Goal: Communication & Community: Answer question/provide support

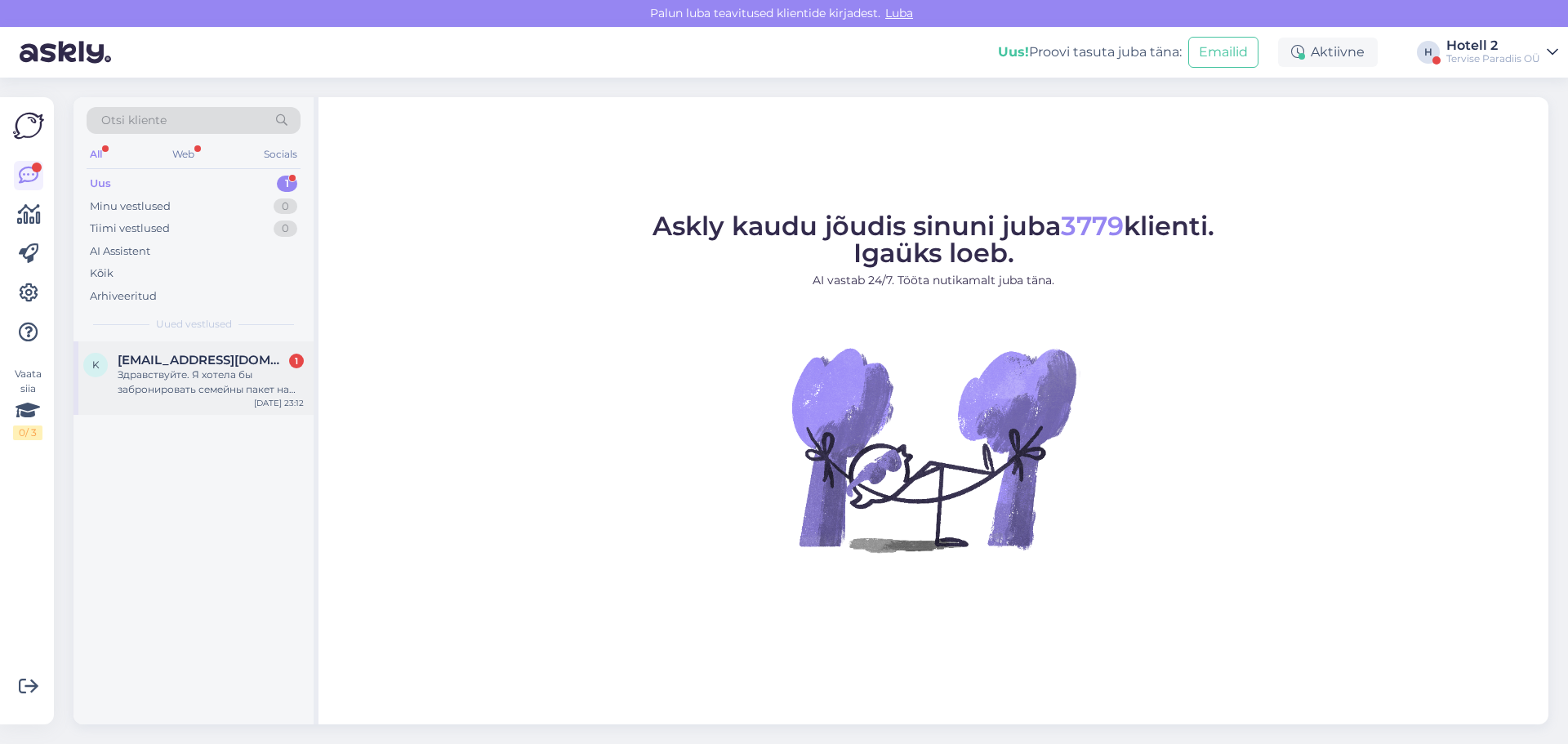
click at [173, 395] on div "Здравствуйте. Я хотела бы забронировать семейны пакет на 13-14 сентября. Нас дв…" at bounding box center [210, 382] width 186 height 29
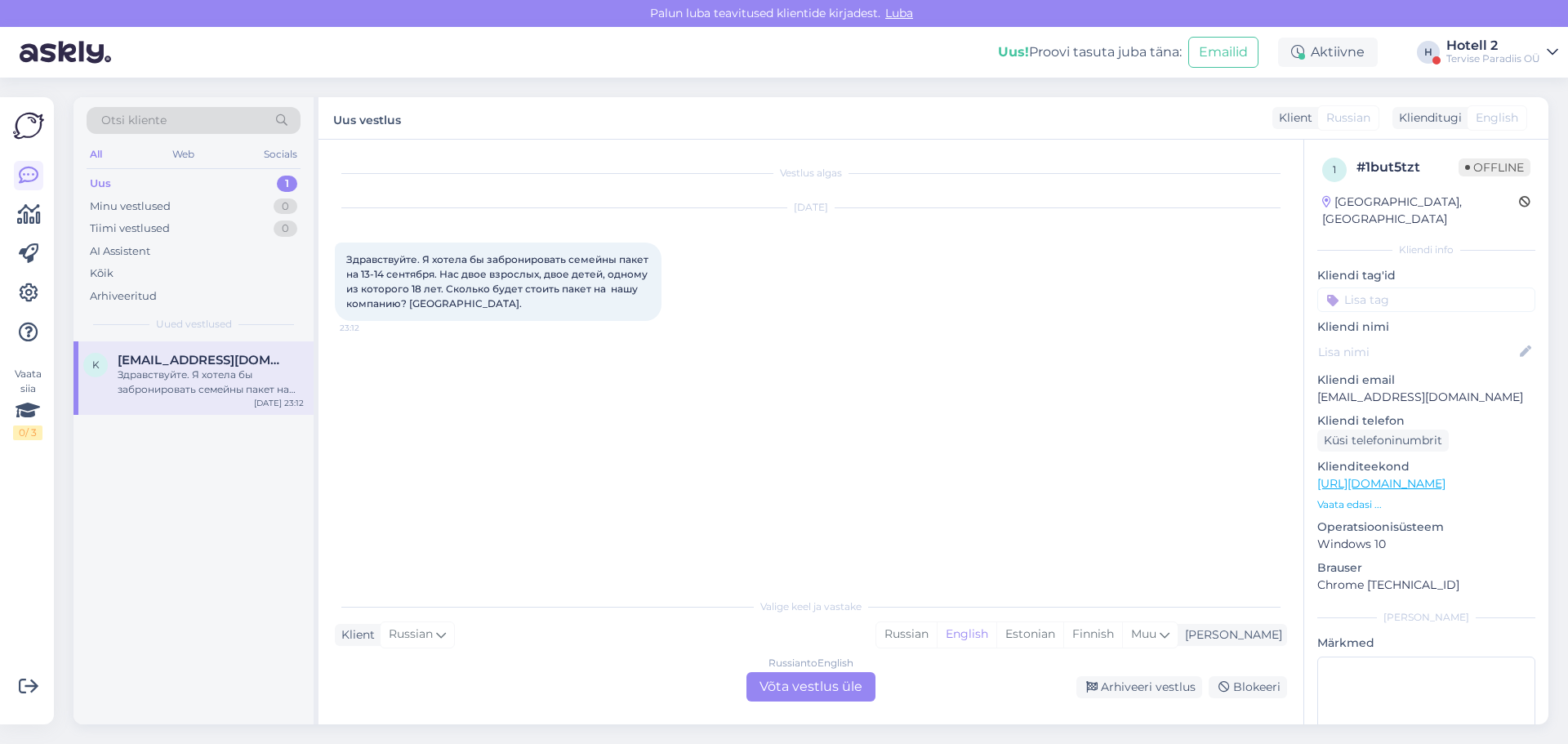
click at [825, 688] on div "Russian to English Võta vestlus üle" at bounding box center [811, 686] width 129 height 29
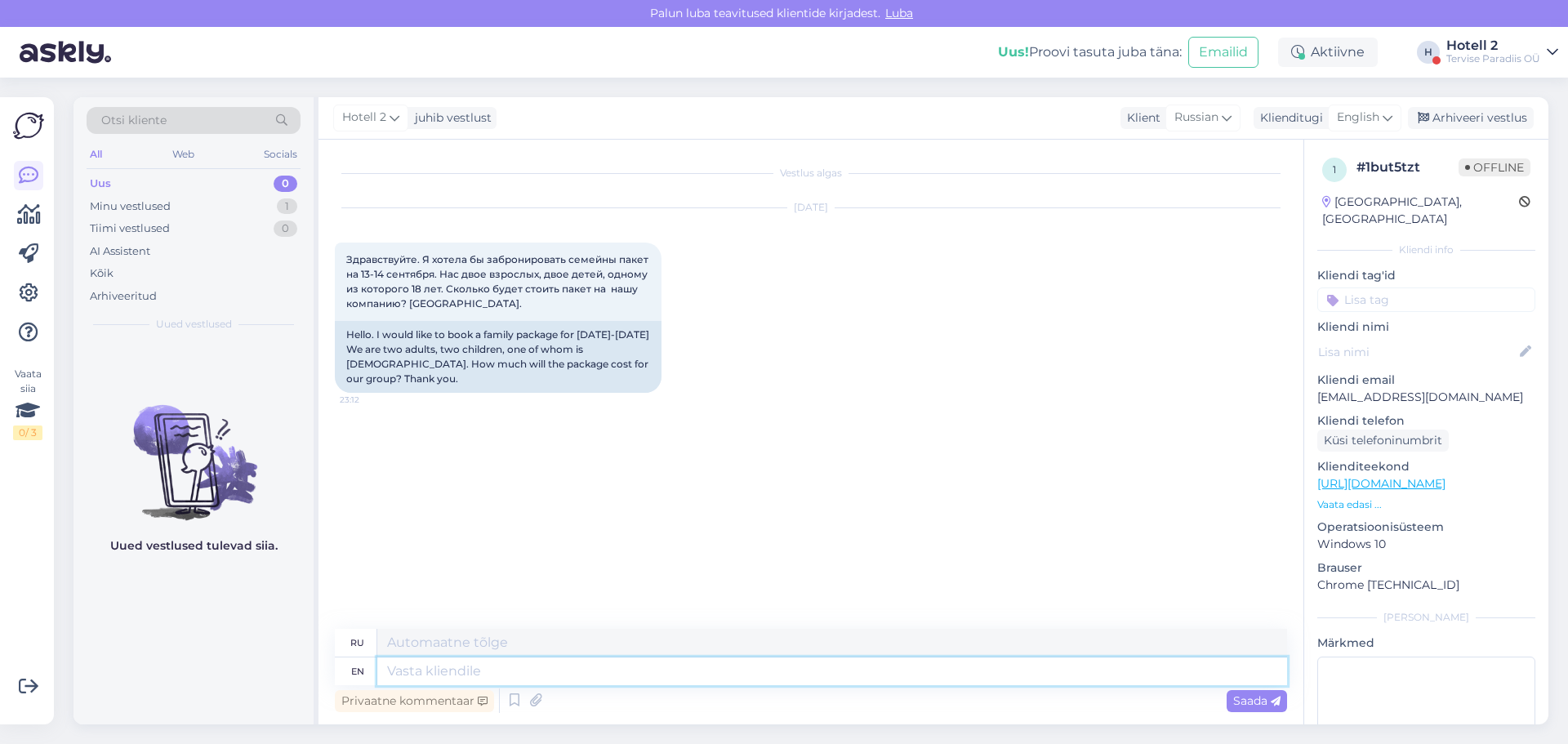
click at [412, 667] on textarea at bounding box center [833, 671] width 910 height 28
click at [1350, 111] on span "English" at bounding box center [1359, 117] width 43 height 18
type input "es"
click at [1288, 213] on link "Estonian" at bounding box center [1328, 215] width 180 height 26
click at [396, 675] on textarea at bounding box center [833, 671] width 910 height 28
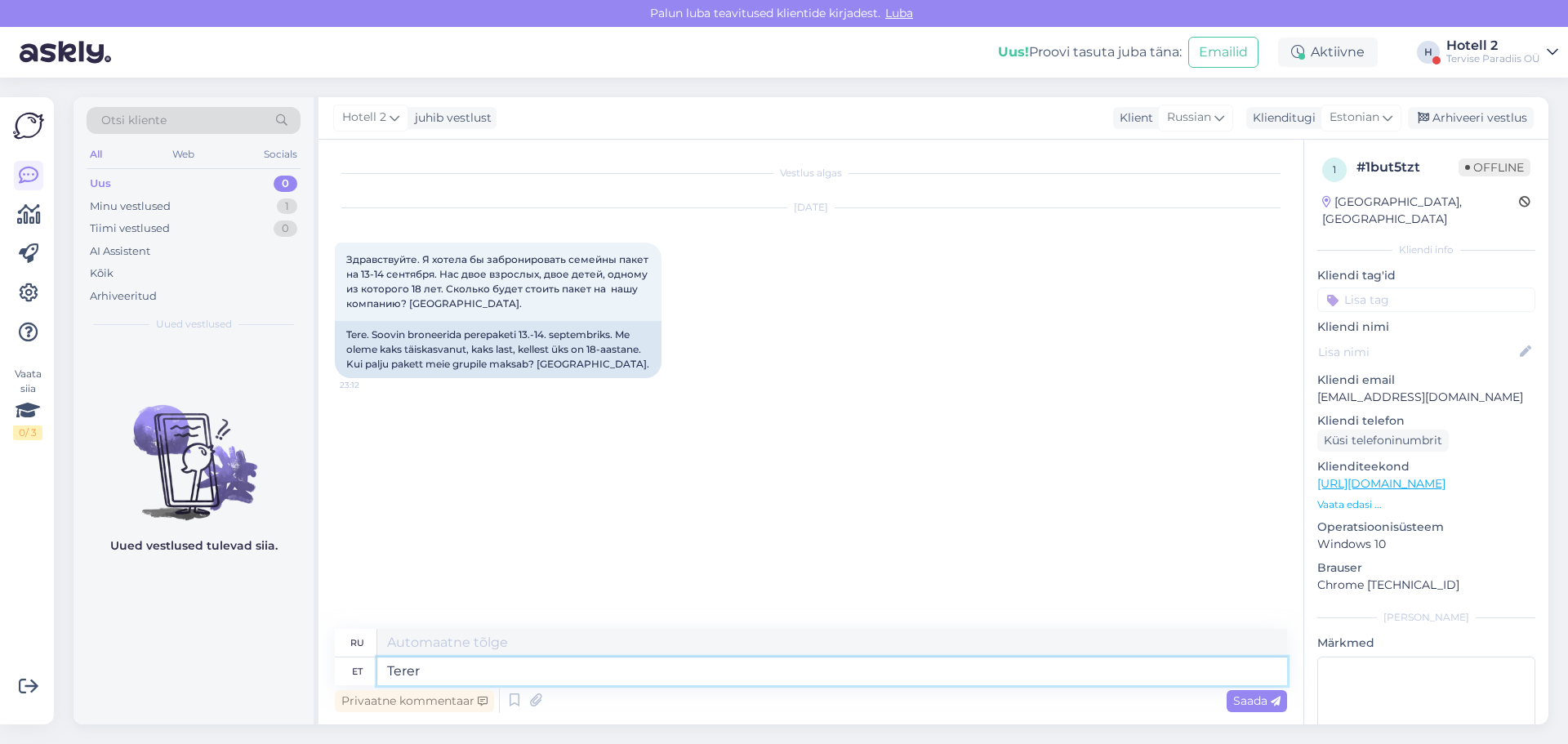
type textarea "Tere"
type textarea "Терьер"
type textarea "Tere!"
type textarea "Привет!"
type textarea "Tere! Saa"
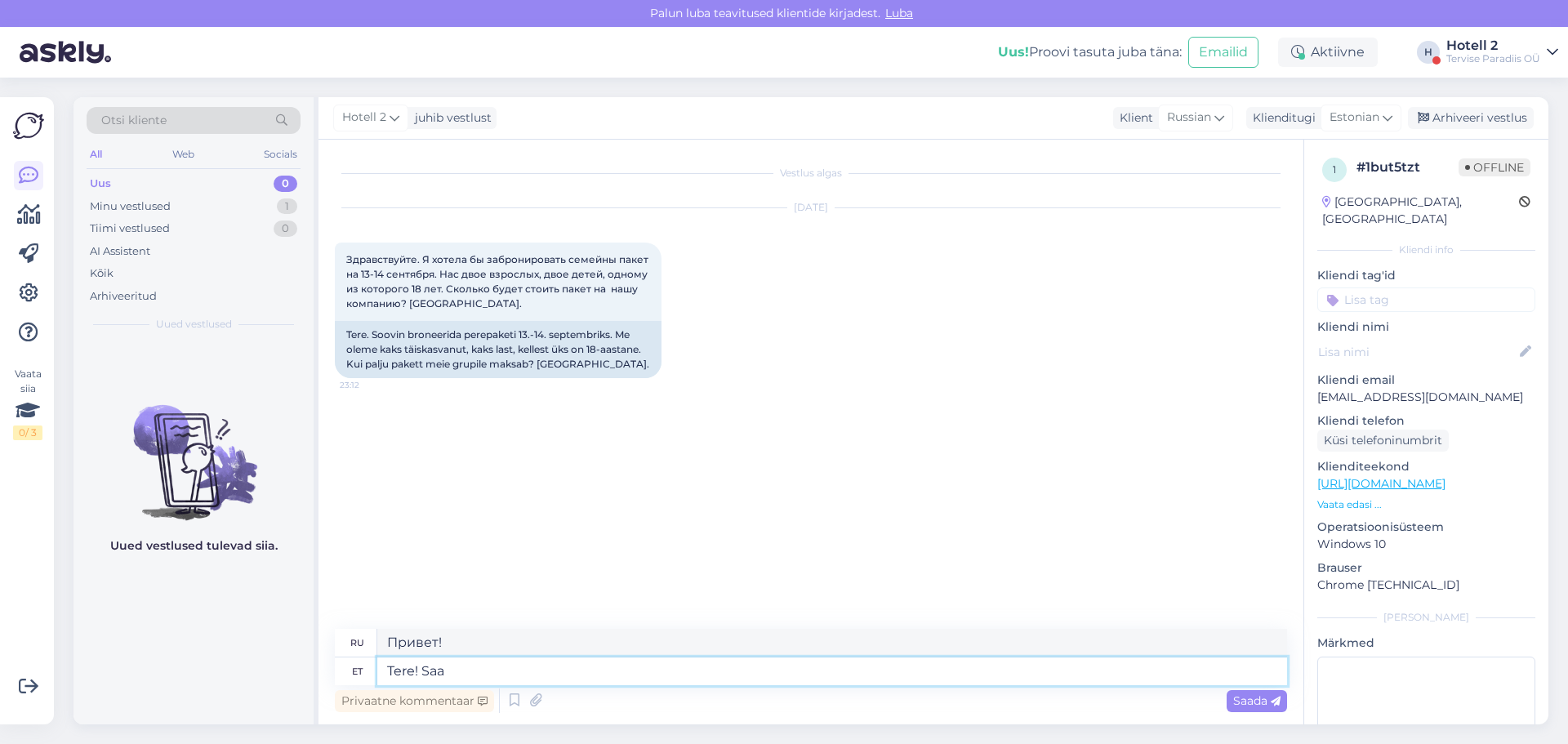
type textarea "Привет! Получить"
type textarea "Tere! Saame"
type textarea "Привет! Мы можем"
type textarea "Tere! Saame pakkuda"
type textarea "Здравствуйте! Мы можем предложить"
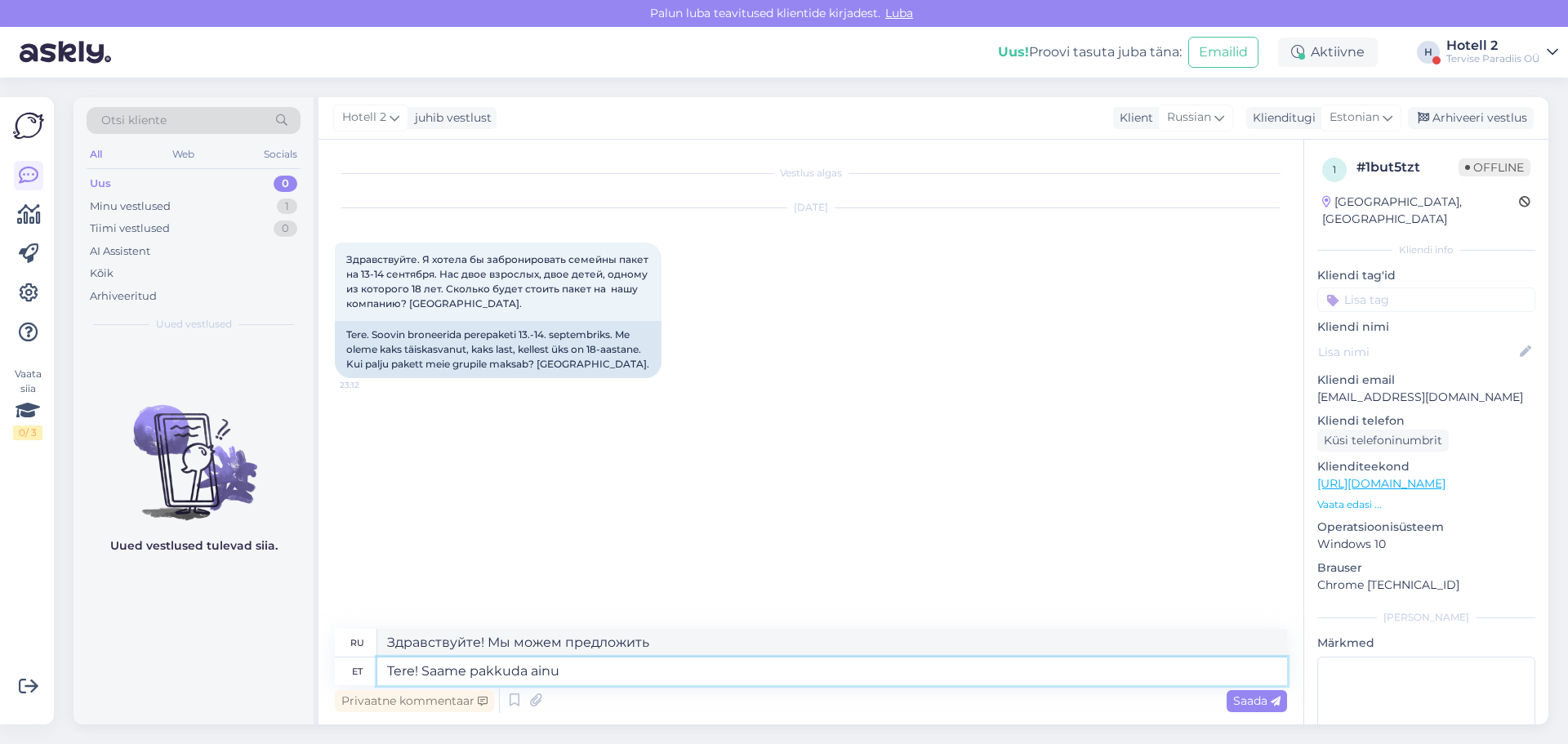
type textarea "Tere! Saame pakkuda ainul"
type textarea "Здравствуйте! Мы можем предложить только"
type textarea "Tere! Saame pakkuda"
type textarea "Здравствуйте! Мы можем предложить"
type textarea "Tere! Saame pakkuda svii"
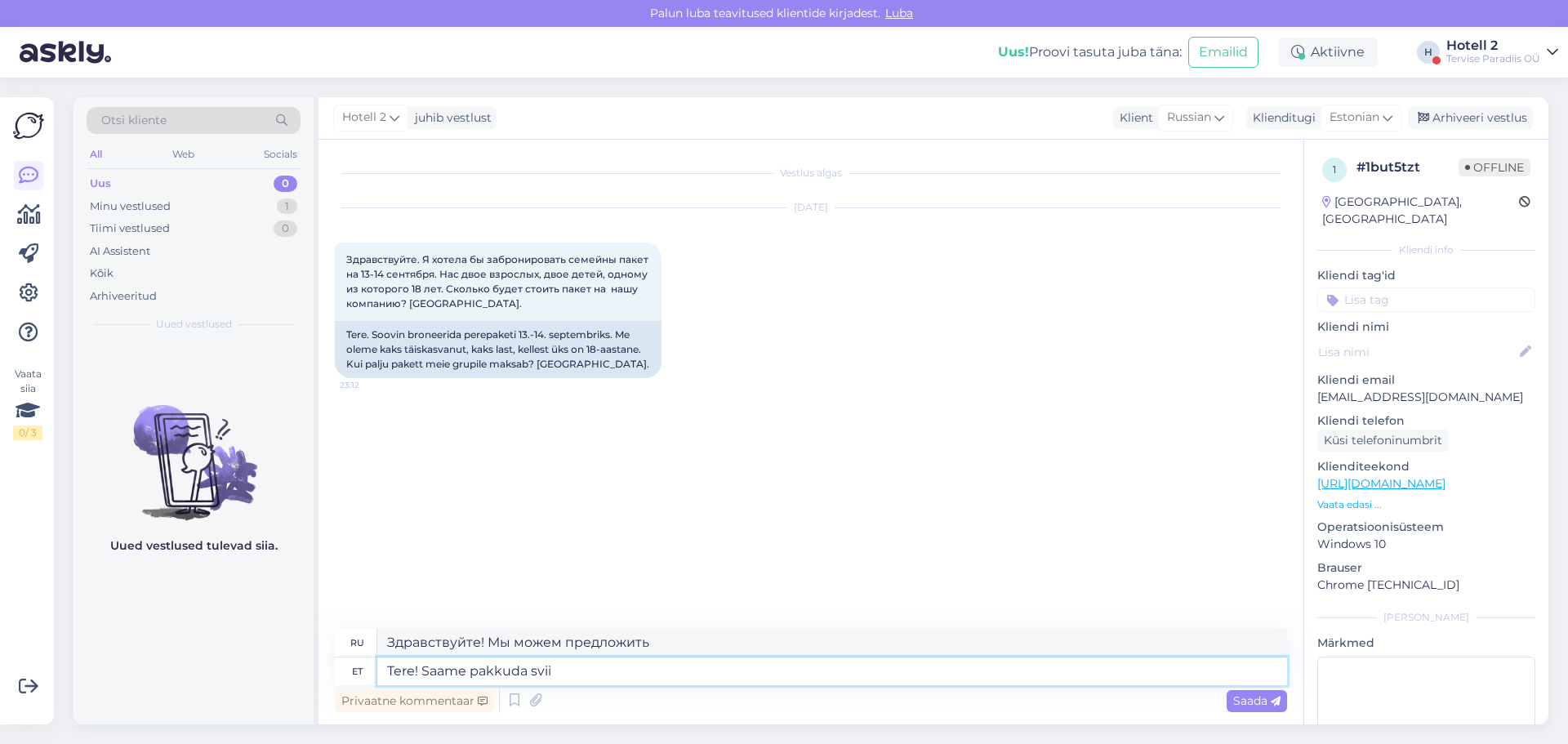
type textarea "Здравствуйте! Мы можем предложить вам апартаменты."
type textarea "Tere! Saame pakkuda sviidi"
type textarea "Здравствуйте! Мы можем предложить вам номер-люкс."
type textarea "Tere! Saame pakkuda sviidi tuba hinnaga"
type textarea "Здравствуйте! Мы можем предложить вам цену номера-люкс."
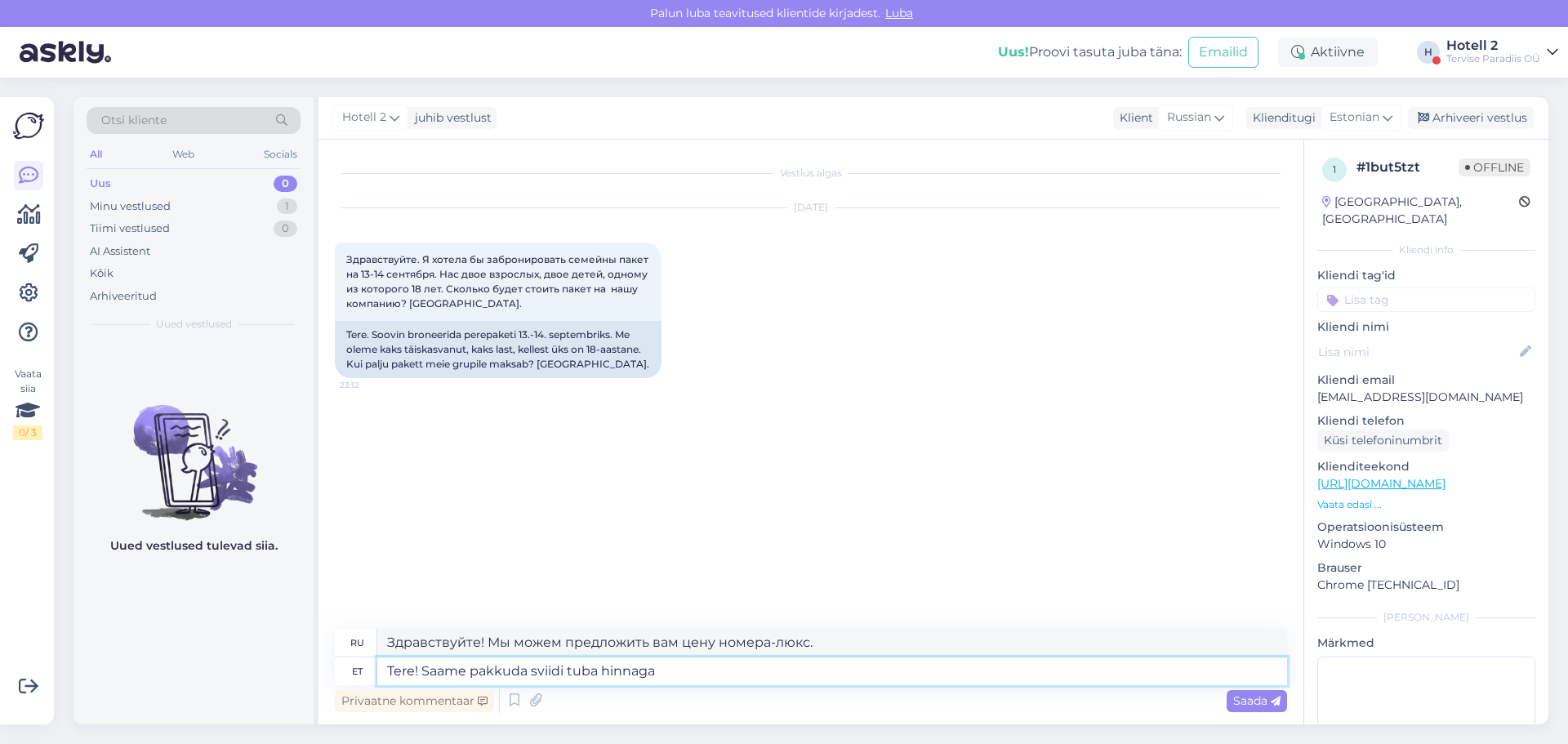
type textarea "Tere! Saame pakkuda sviidi tuba hinnaga"
type textarea "Здравствуйте! Мы можем предложить вам номер-люкс по цене"
type textarea "Tere! Saame pakkuda sviidi tuba hinnaga 410,00"
type textarea "Здравствуйте! Мы можем предложить вам номер-люкс за 410.00."
type textarea "Tere! Saame pakkuda sviidi tuba hinnaga 410,00 EU"
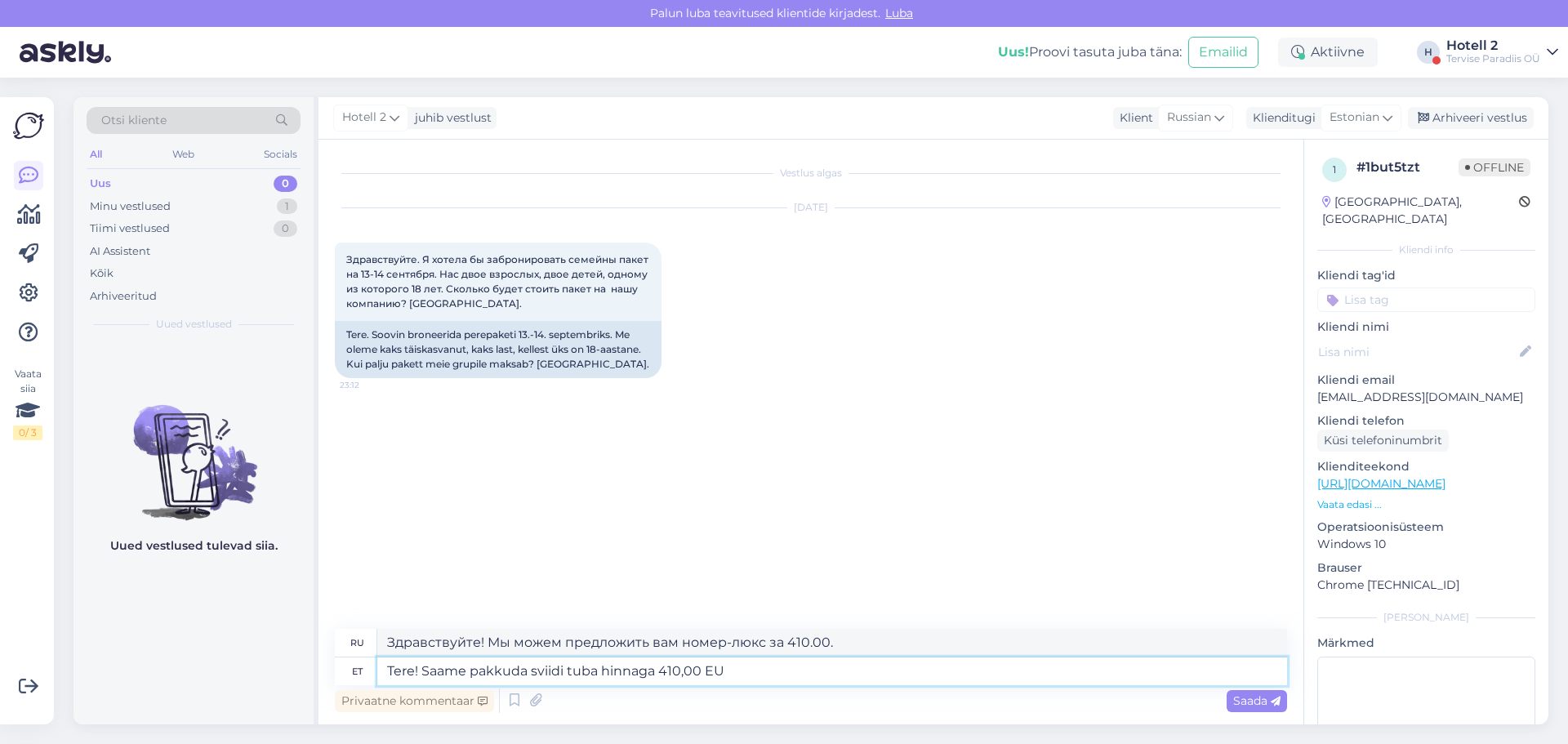
type textarea "Здравствуйте! Мы можем предложить вам номер-люкс за 410 евро."
type textarea "Tere! Saame pakkuda sviidi tuba hinnaga 410,00 EUR. Kui s"
type textarea "Здравствуйте! Мы можем предложить вам номер-люкс за 410 евро. Если"
type textarea "Tere! Saame pakkuda sviidi tuba hinnaga 410,00 EUR. Kui soovite"
type textarea "Здравствуйте! Мы можем предложить вам номер-люкс за 410 евро. Если хотите…"
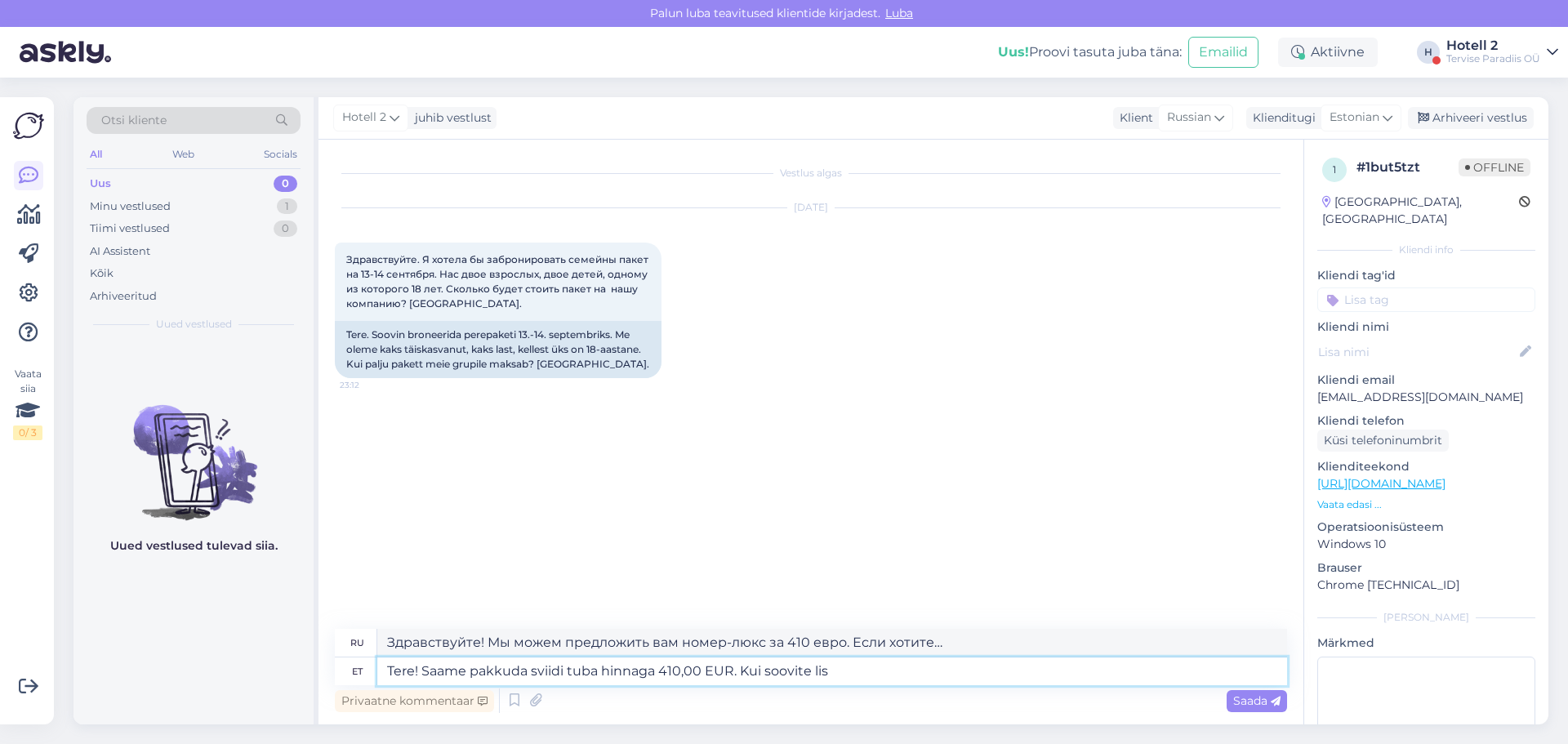
type textarea "Tere! Saame pakkuda sviidi tuba hinnaga 410,00 EUR. Kui soovite [PERSON_NAME]"
type textarea "Здравствуйте! Мы можем предложить вам номер-люкс за 410 евро. Если вы хотите ос…"
type textarea "Tere! Saame pakkuda sviidi tuba hinnaga 410,00 EUR. Kui soovite lisada"
type textarea "Здравствуйте! Мы можем предложить вам номер-люкс за 410 евро. Если хотите добав…"
type textarea "Tere! Saame pakkuda sviidi tuba hinnaga 410,00 EUR. Kui soovite lisada õhtus"
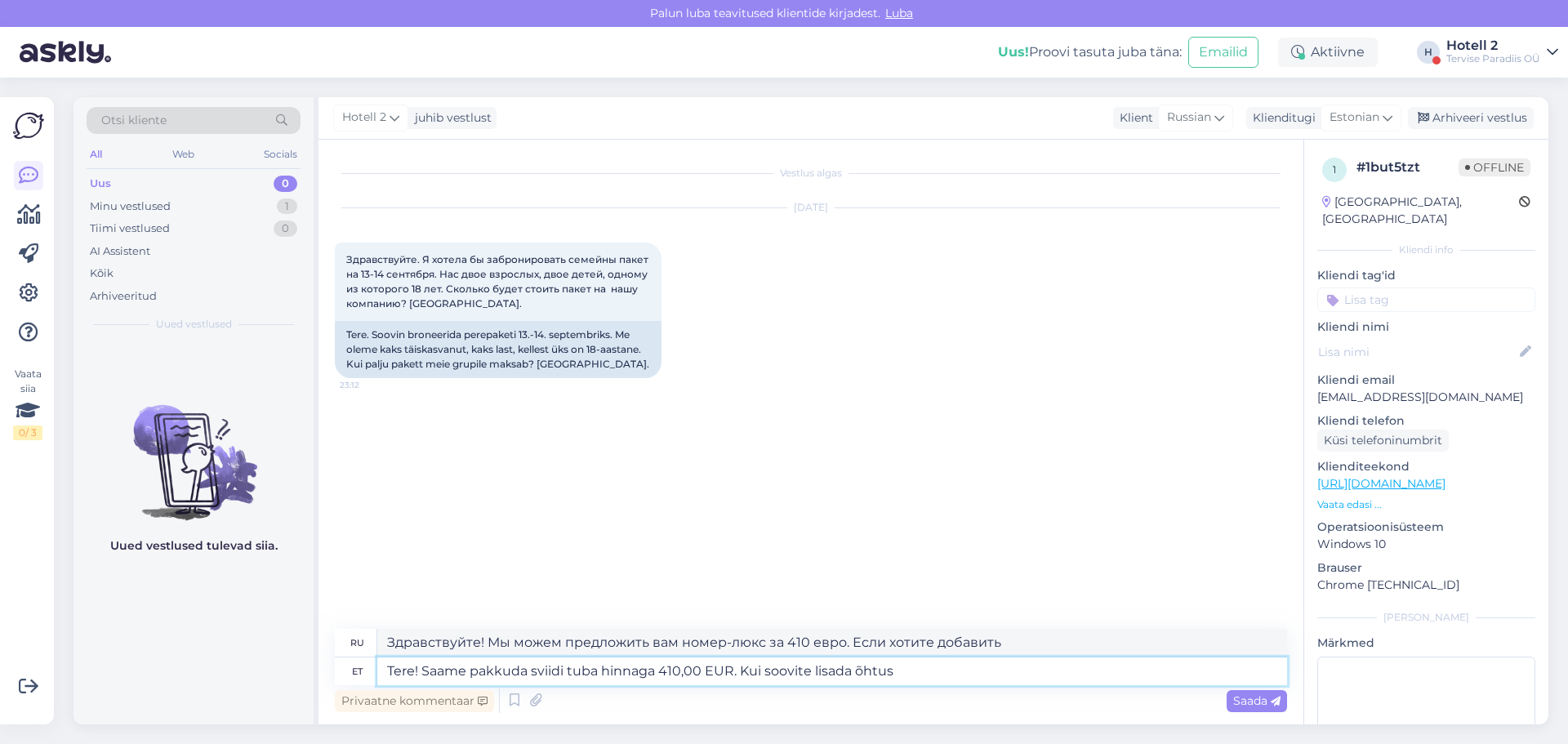
type textarea "Здравствуйте! Мы можем предложить вам номер-люкс за 410 евро. Если вы хотите за…"
type textarea "Tere! Saame pakkuda sviidi tuba hinnaga 410,00 EUR. Kui soovite lisada õhtusöögi"
type textarea "Здравствуйте! Мы можем предложить вам номер-люкс за 410 евро. Если хотите добав…"
type textarea "Tere! Saame pakkuda sviidi tuba hinnaga 410,00 EUR. Kui soovite lisada õhtusöög…"
type textarea "Здравствуйте! Мы можем предложить вам номер-люкс за 410 евро. Если вы хотите вк…"
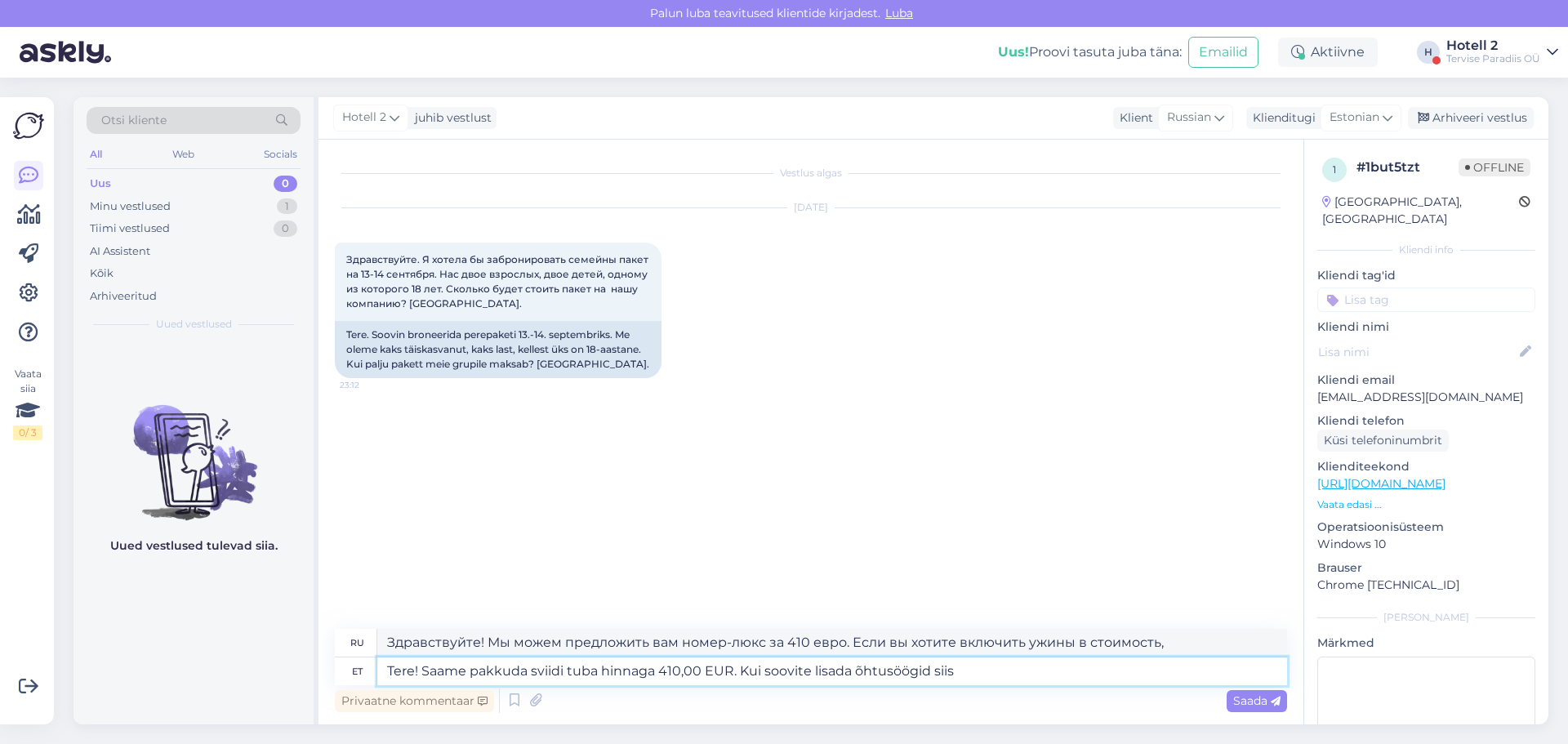
type textarea "Tere! Saame pakkuda sviidi tuba hinnaga 410,00 EUR. Kui soovite lisada õhtusöög…"
type textarea "Здравствуйте! Мы можем предложить вам номер-люкс за 410 евро. Если вы хотите до…"
type textarea "Tere! Saame pakkuda sviidi tuba hinnaga 410,00 EUR. Kui soovite lisada õhtusöög…"
type textarea "Здравствуйте! Мы можем предложить вам номер-люкс за 410 евро. Если вы хотите за…"
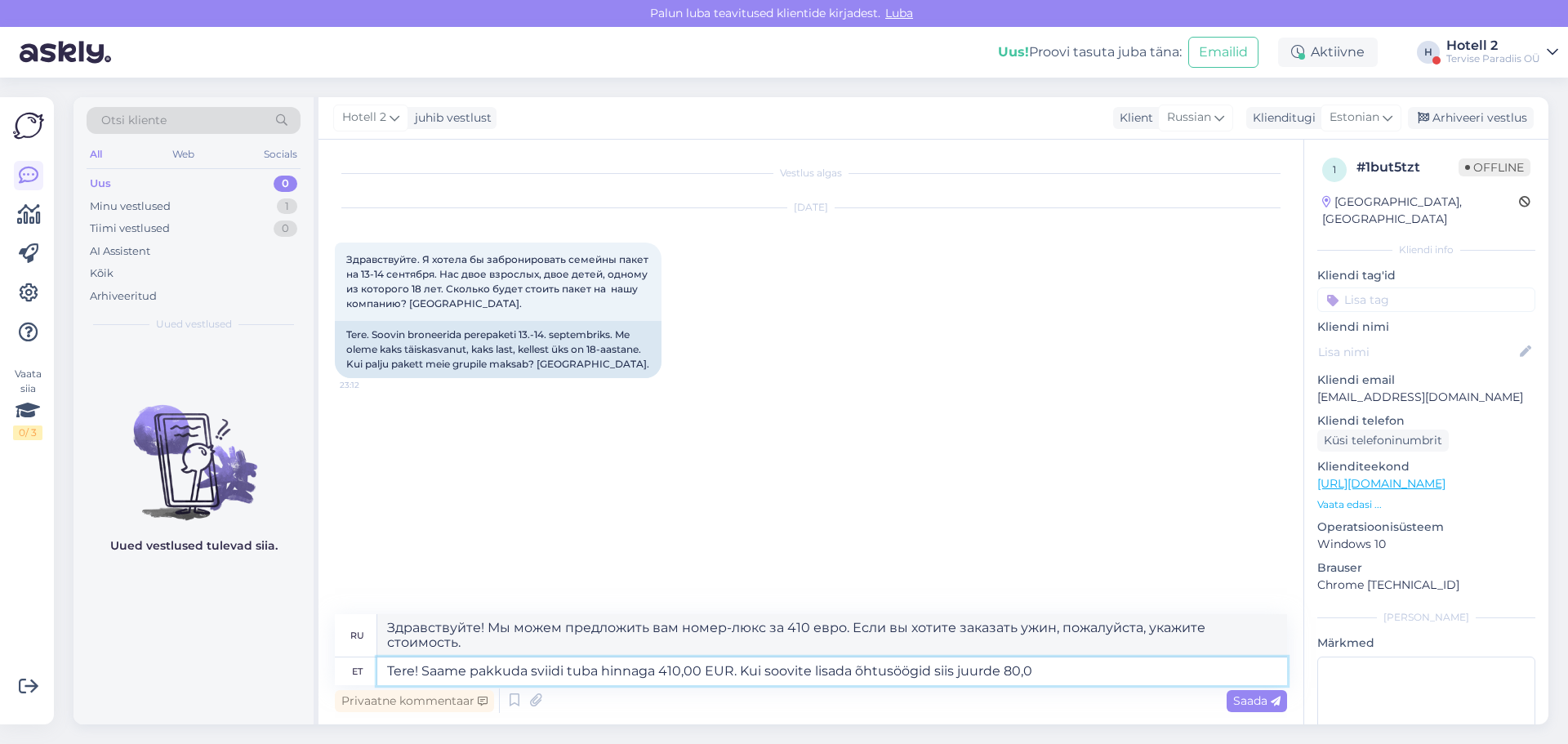
type textarea "Tere! Saame pakkuda sviidi tuba hinnaga 410,00 EUR. Kui soovite lisada õhtusöög…"
type textarea "Здравствуйте! Мы можем предложить вам номер-люкс за 410 евро. Если хотите заказ…"
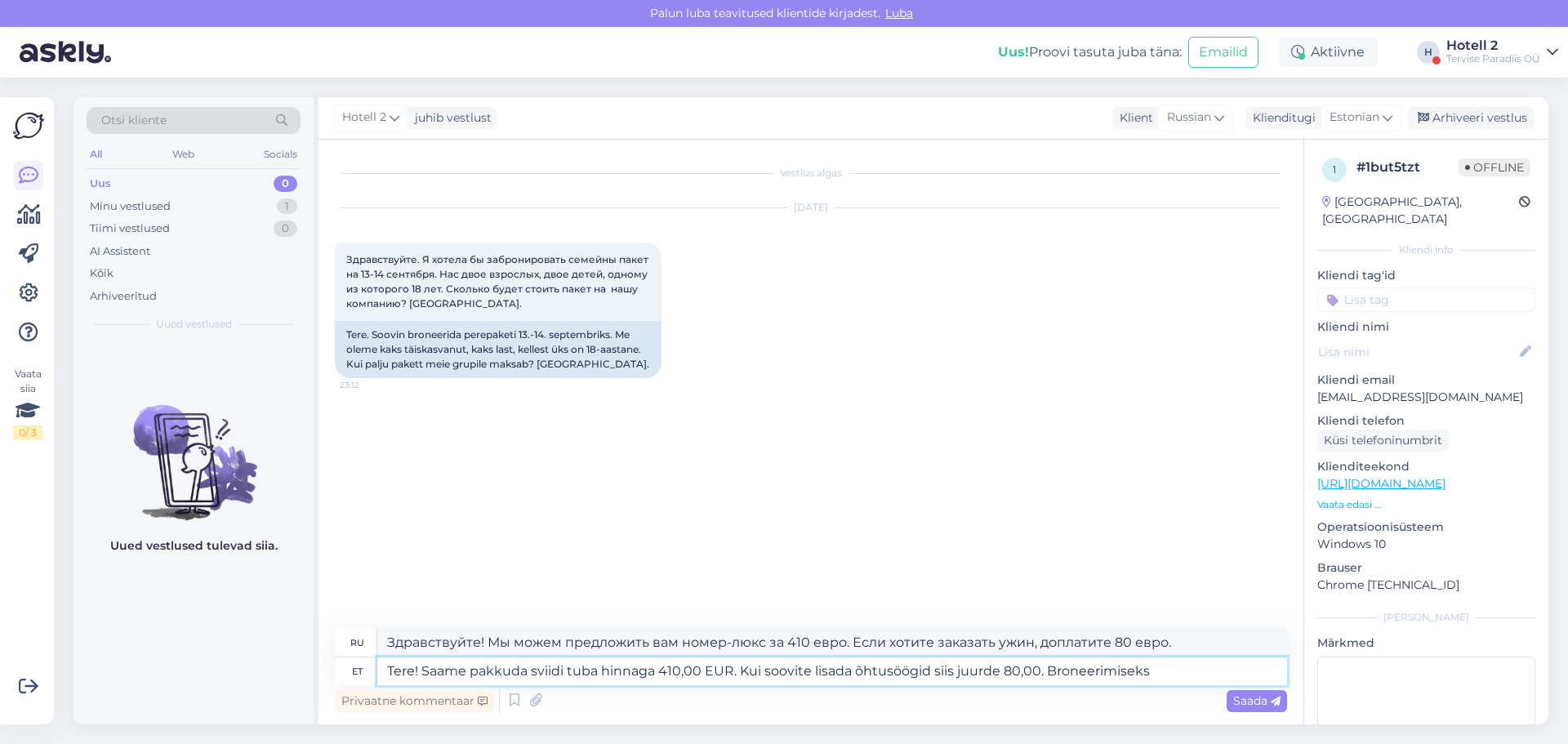
type textarea "Tere! Saame pakkuda sviidi tuba hinnaga 410,00 EUR. Kui soovite lisada õhtusöög…"
type textarea "Здравствуйте! Мы можем предложить вам номер-люкс за 410 евро. Если хотите заказ…"
type textarea "Tere! Saame pakkuda sviidi tuba hinnaga 410,00 EUR. Kui soovite lisada õhtusöög…"
type textarea "Здравствуйте! Мы можем предложить вам номер-люкс за 410 евро. Если хотите добав…"
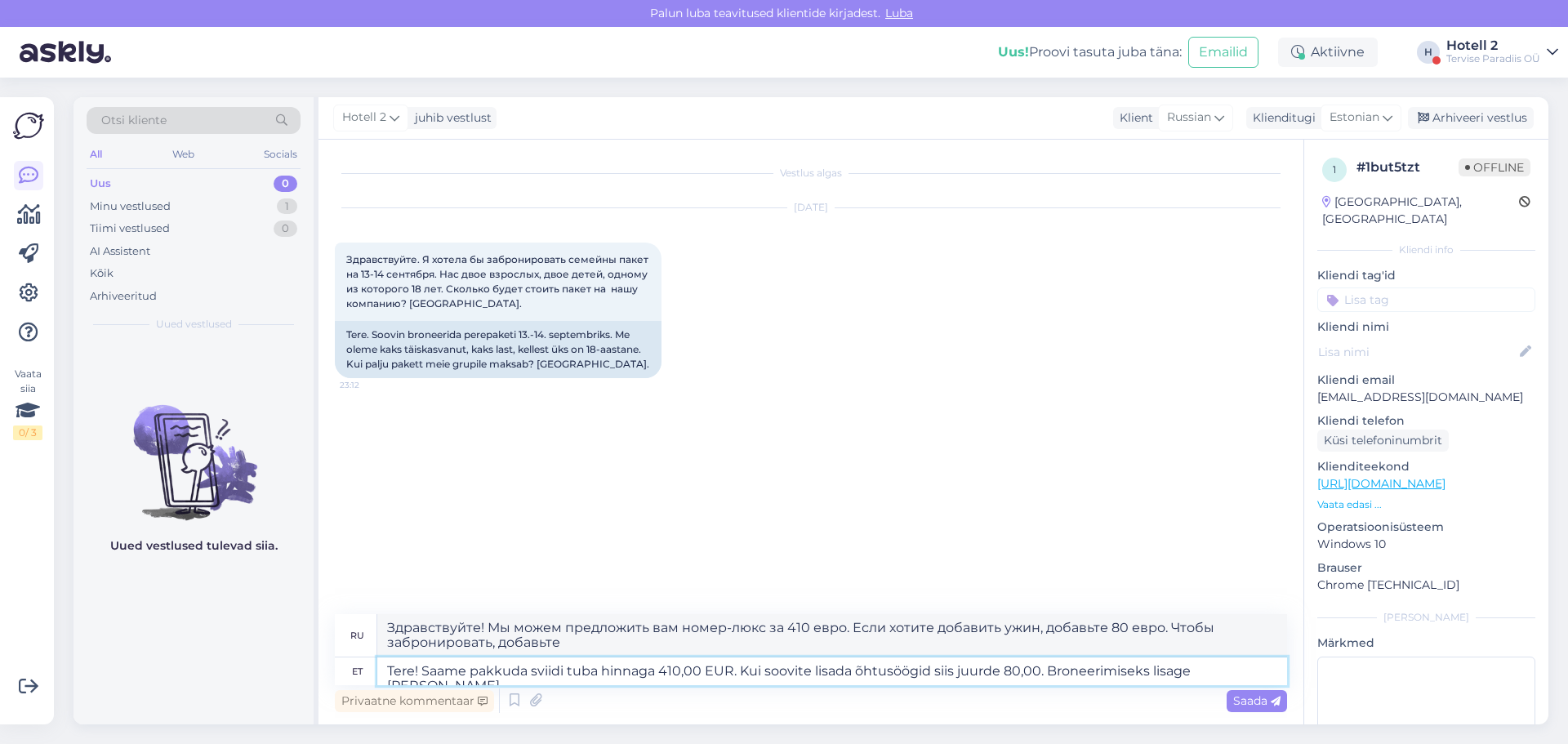
type textarea "Tere! Saame pakkuda sviidi tuba hinnaga 410,00 EUR. Kui soovite lisada õhtusöög…"
type textarea "Здравствуйте! Мы можем предложить вам номер-люкс за 410 евро. Если хотите добав…"
type textarea "Tere! Saame pakkuda sviidi tuba hinnaga 410,00 EUR. Kui soovite lisada õhtusöög…"
type textarea "Здравствуйте! Мы можем предложить вам номер-люкс за 410 евро. Если вы хотите за…"
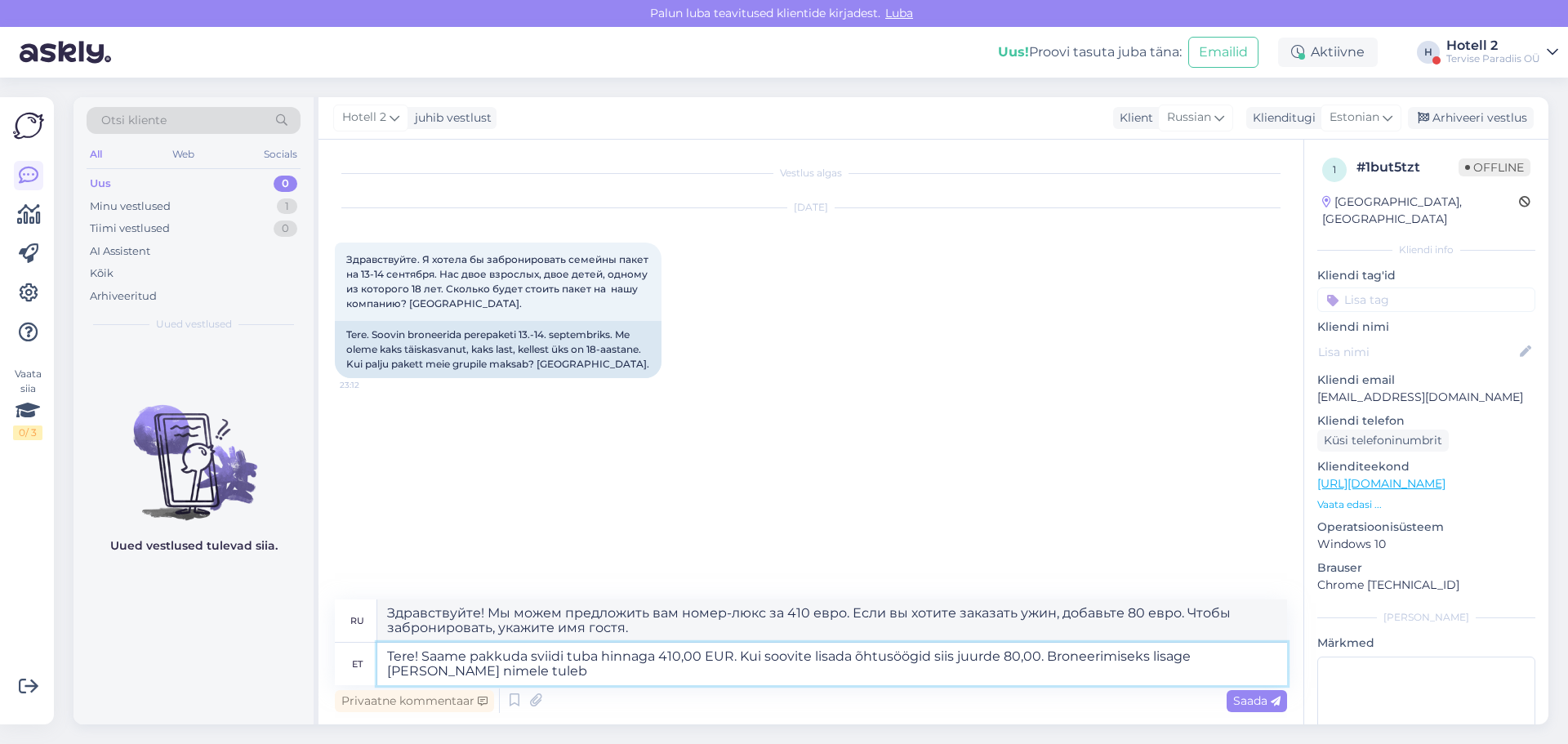
type textarea "Tere! Saame pakkuda sviidi tuba hinnaga 410,00 EUR. Kui soovite lisada õhtusöög…"
type textarea "Здравствуйте! Мы можем предложить вам номер-люкс за 410 евро. Если вы хотите за…"
type textarea "Tere! Saame pakkuda sviidi tuba hinnaga 410,00 EUR. Kui soovite lisada õhtusöög…"
type textarea "Здравствуйте! Мы можем предложить вам номер-люкс за 410 евро. Если вы хотите за…"
type textarea "Tere! Saame pakkuda sviidi tuba hinnaga 410,00 EUR. Kui soovite lisada õhtusöög…"
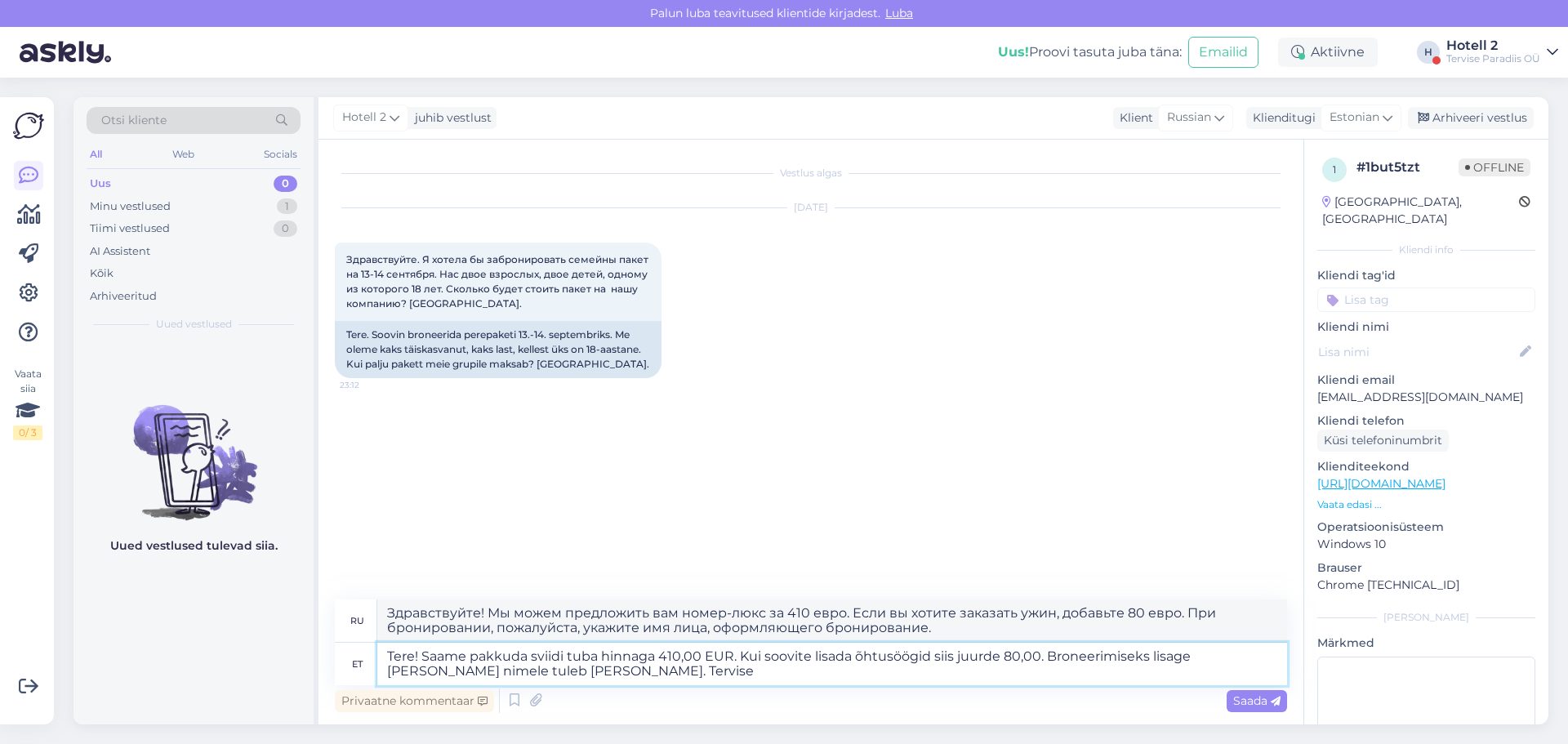
type textarea "Здравствуйте! Мы можем предложить вам номер-люкс за 410 евро. Если вы хотите за…"
type textarea "Tere! Saame pakkuda sviidi tuba hinnaga 410,00 EUR. Kui soovite lisada õhtusöög…"
type textarea "Здравствуйте! Мы можем предложить вам номер-люкс за 410 евро. Если вы хотите за…"
type textarea "Tere! Saame pakkuda sviidi tuba hinnaga 410,00 EUR. Kui soovite lisada õhtusöög…"
type textarea "Здравствуйте! Мы можем предложить вам номер-люкс за 410 евро. Если вы хотите за…"
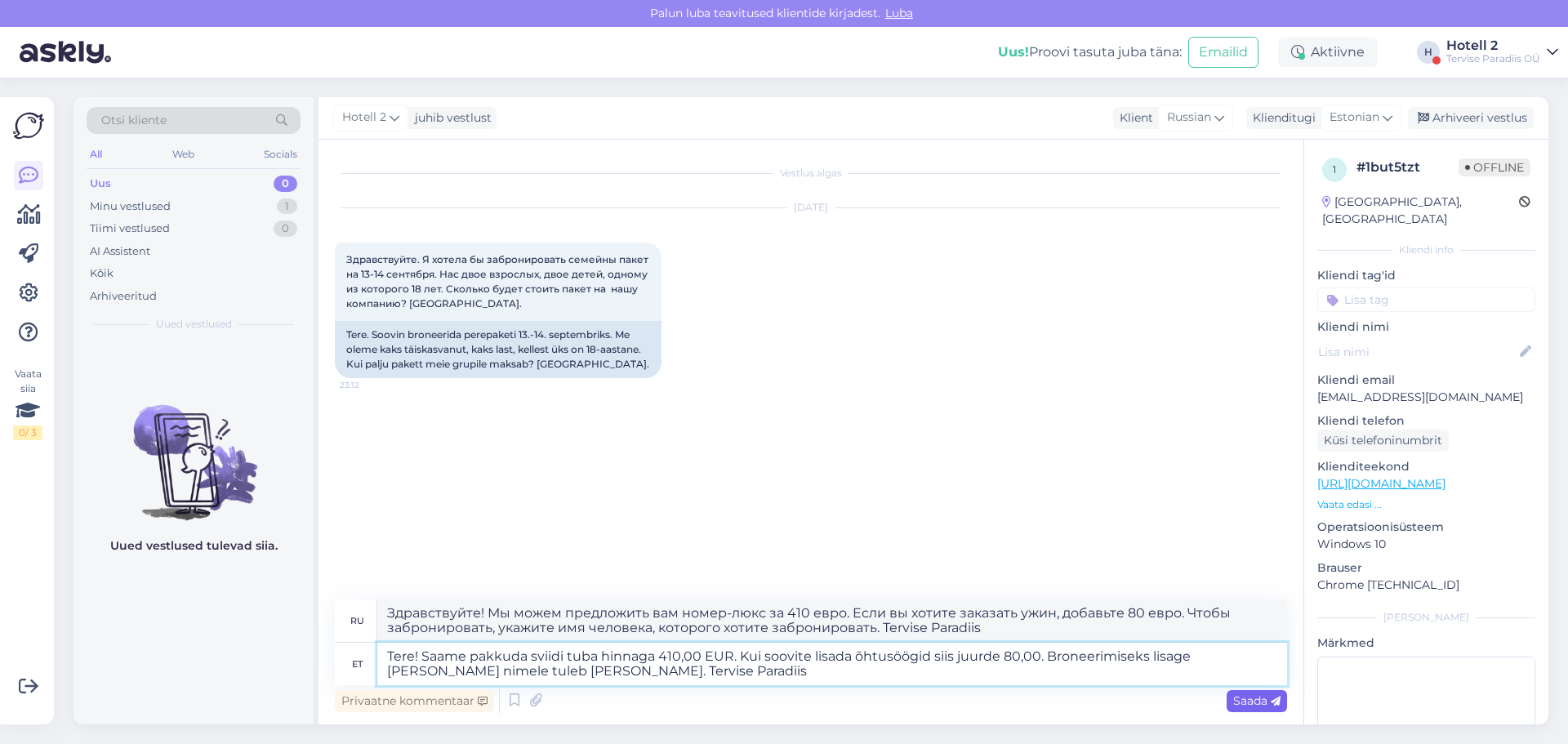
type textarea "Tere! Saame pakkuda sviidi tuba hinnaga 410,00 EUR. Kui soovite lisada õhtusöög…"
click at [1255, 697] on span "Saada" at bounding box center [1256, 700] width 47 height 15
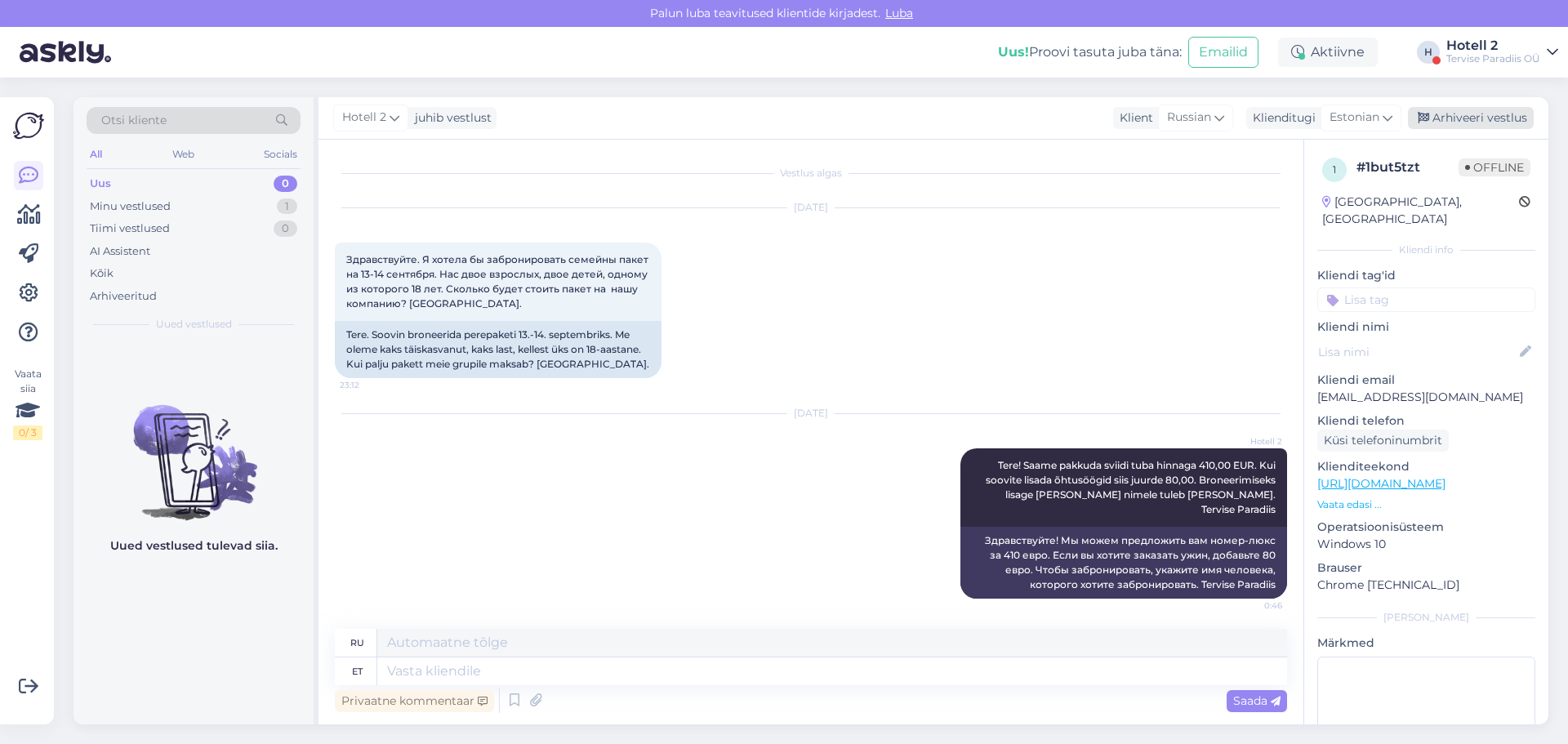
click at [1474, 118] on div "Arhiveeri vestlus" at bounding box center [1471, 117] width 126 height 22
